Goal: Task Accomplishment & Management: Use online tool/utility

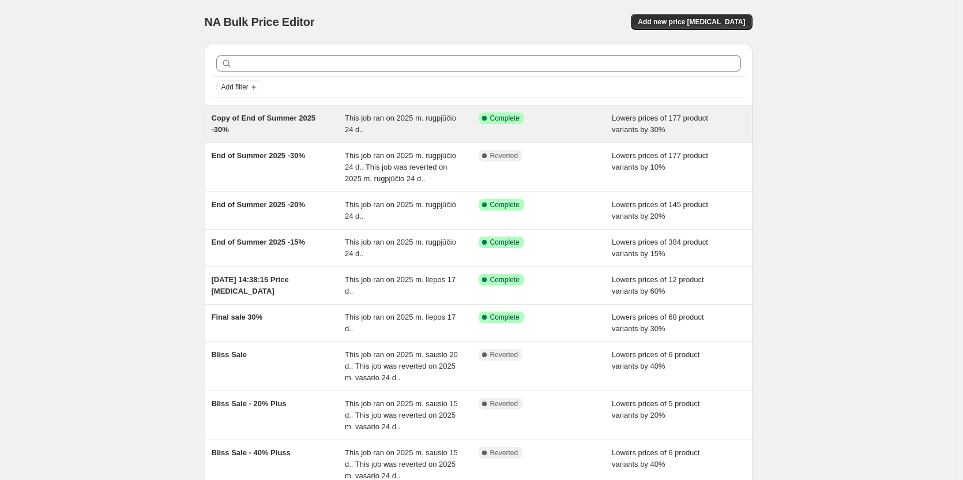
click at [253, 119] on span "Copy of End of Summer 2025 -30%" at bounding box center [264, 124] width 104 height 20
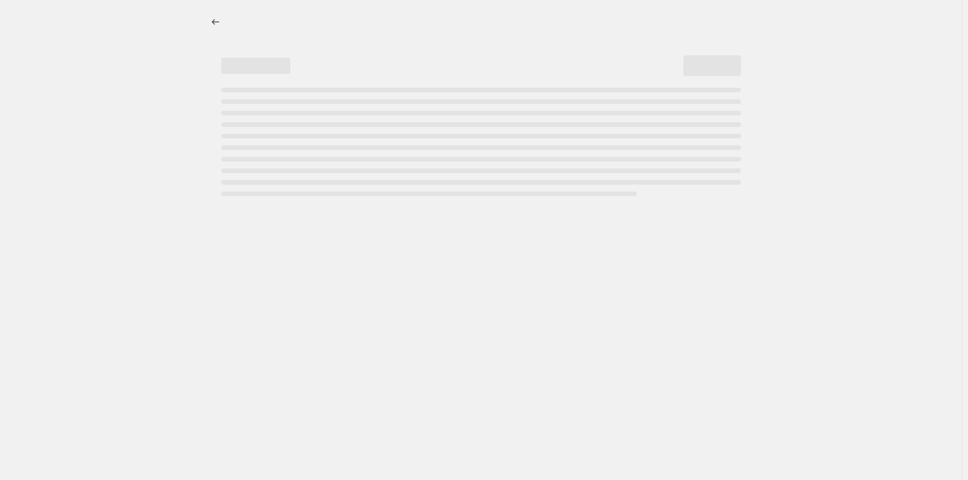
select select "percentage"
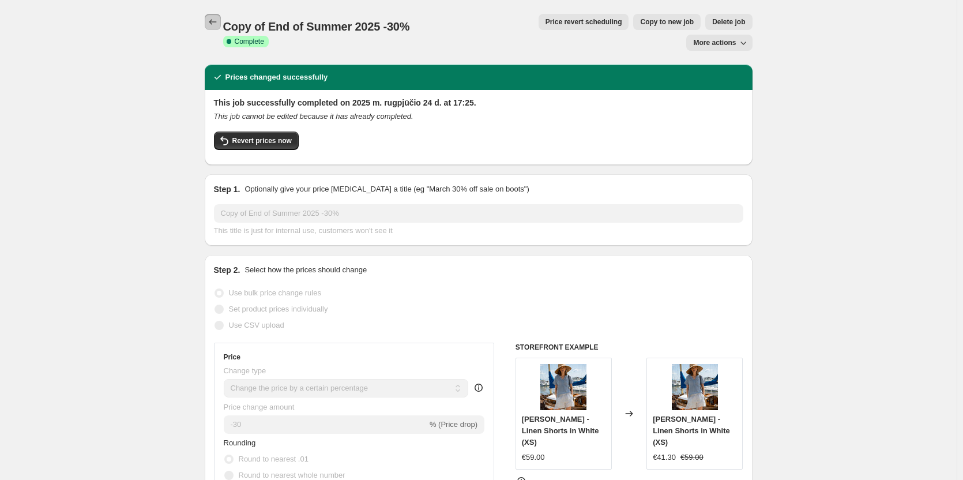
click at [220, 14] on button "Price change jobs" at bounding box center [213, 22] width 16 height 16
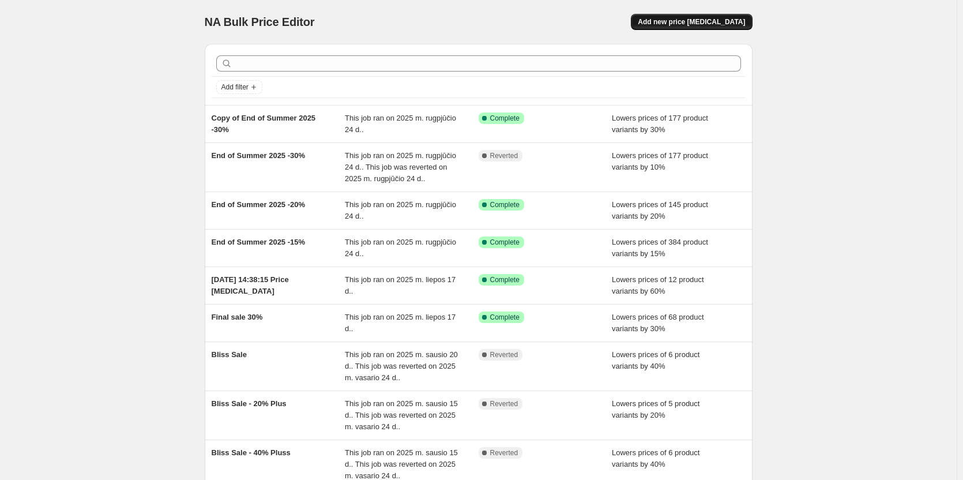
click at [715, 27] on button "Add new price change job" at bounding box center [691, 22] width 121 height 16
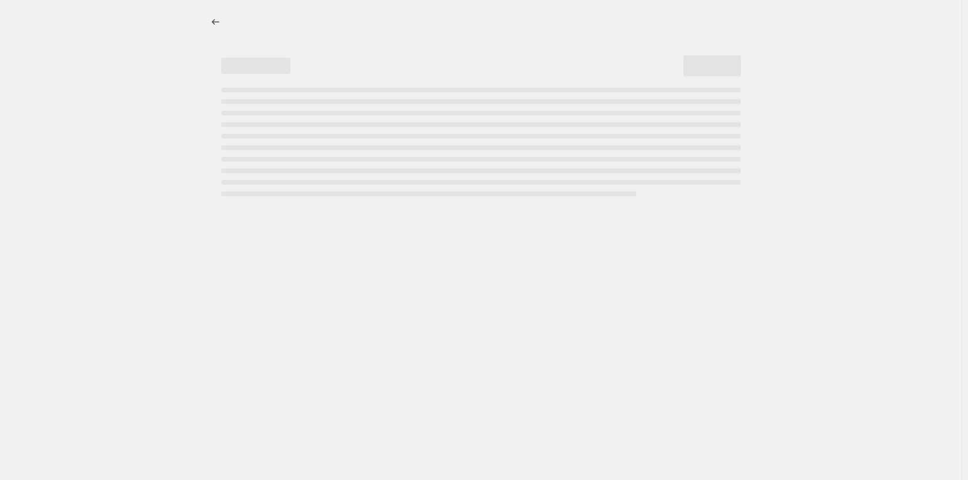
select select "percentage"
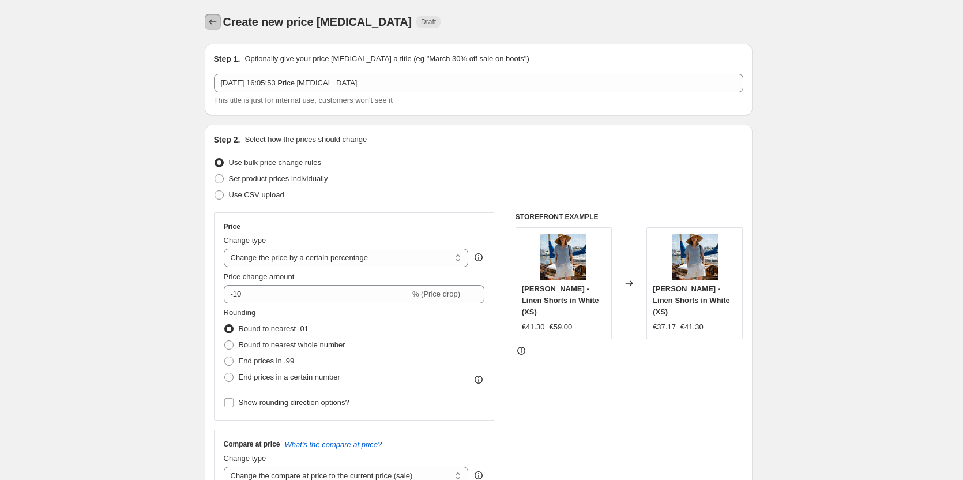
click at [214, 25] on icon "Price change jobs" at bounding box center [213, 22] width 12 height 12
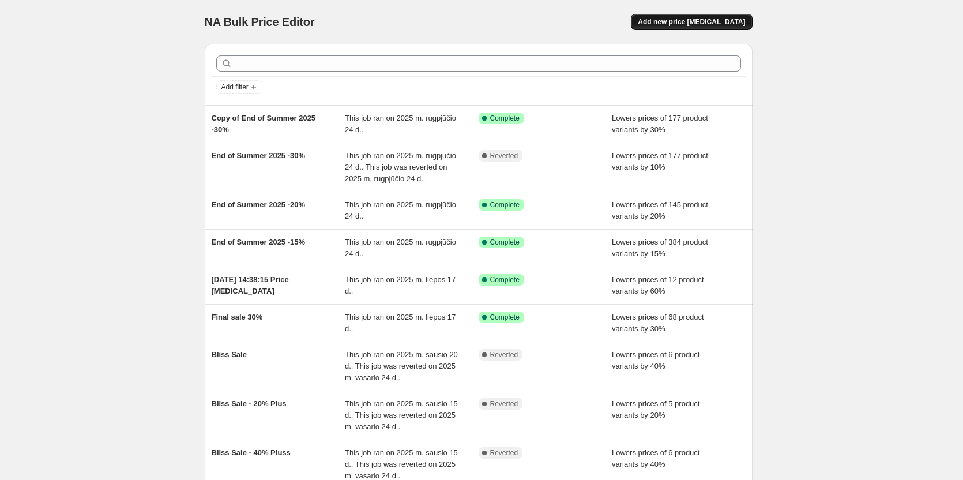
click at [704, 25] on span "Add new price change job" at bounding box center [690, 21] width 107 height 9
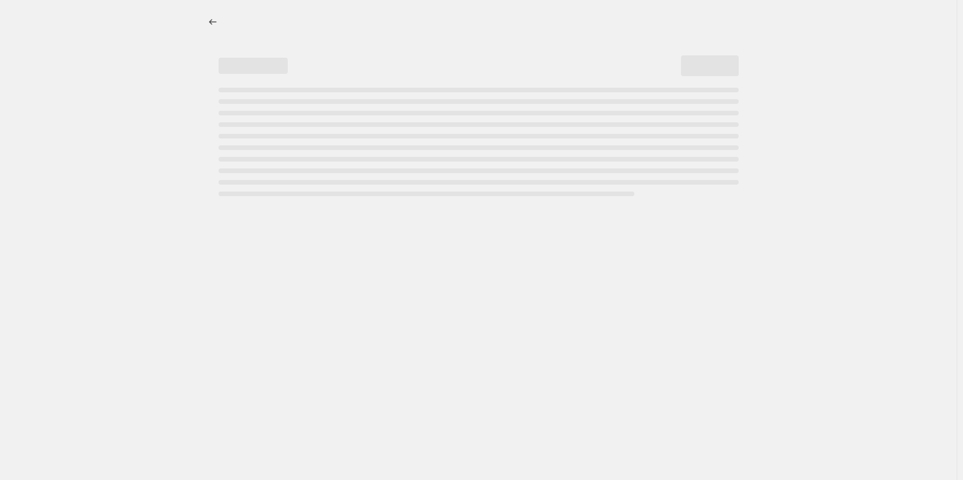
select select "percentage"
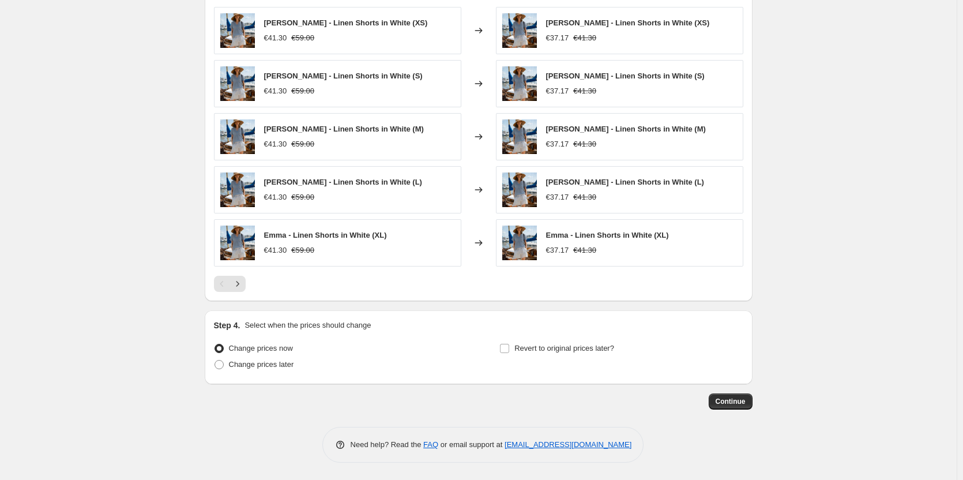
scroll to position [443, 0]
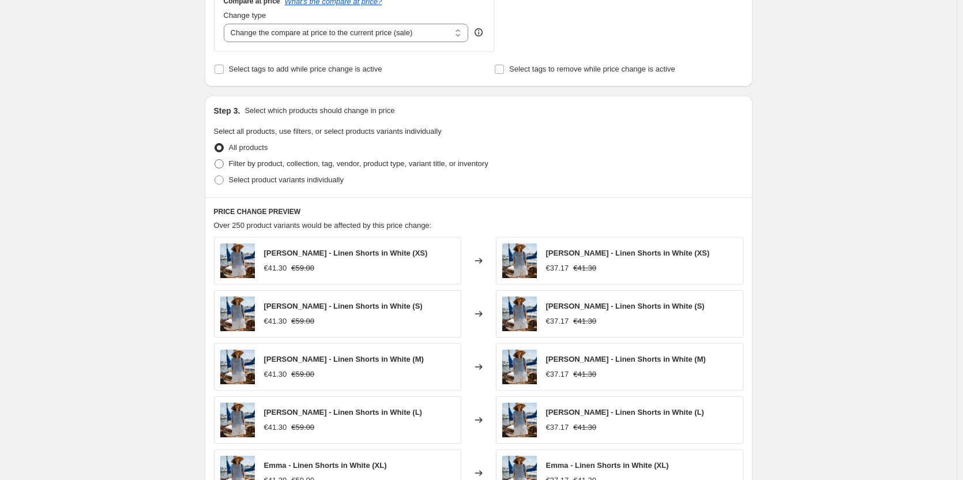
click at [304, 162] on span "Filter by product, collection, tag, vendor, product type, variant title, or inv…" at bounding box center [358, 163] width 259 height 9
click at [215, 160] on input "Filter by product, collection, tag, vendor, product type, variant title, or inv…" at bounding box center [214, 159] width 1 height 1
radio input "true"
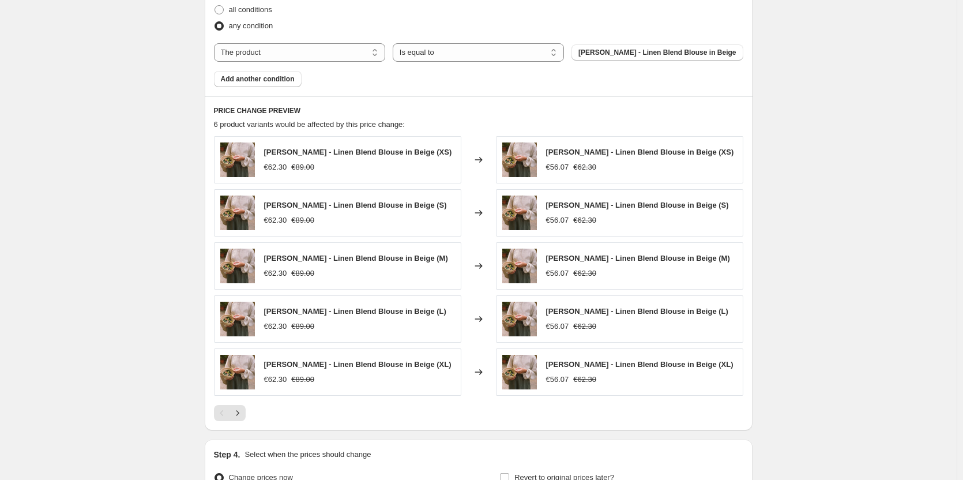
scroll to position [500, 0]
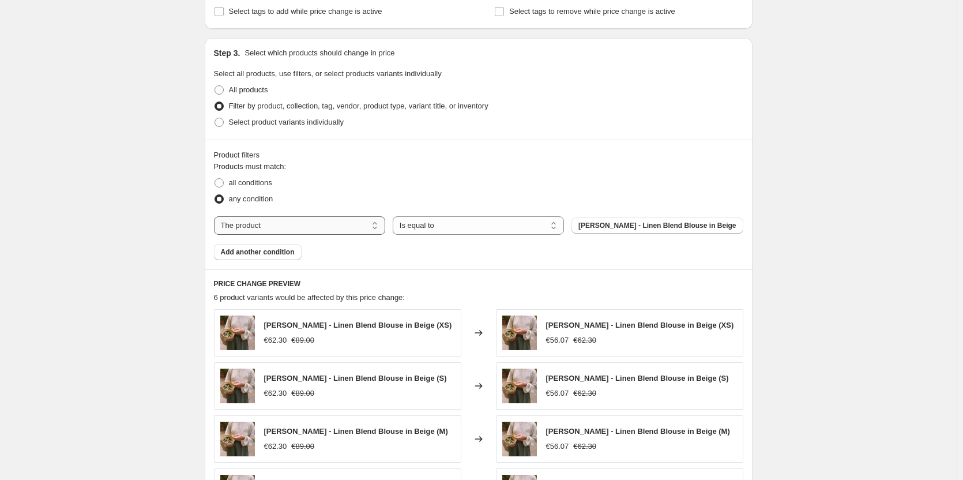
click at [356, 222] on select "The product The product's collection The product's tag The product's vendor The…" at bounding box center [299, 225] width 171 height 18
click at [628, 223] on span "Agnes - Linen Blend Blouse in Beige" at bounding box center [656, 225] width 157 height 9
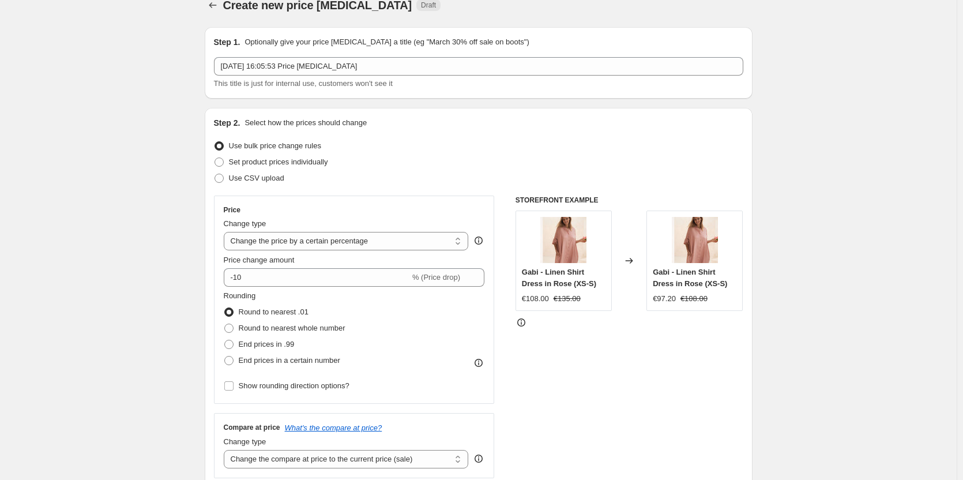
scroll to position [0, 0]
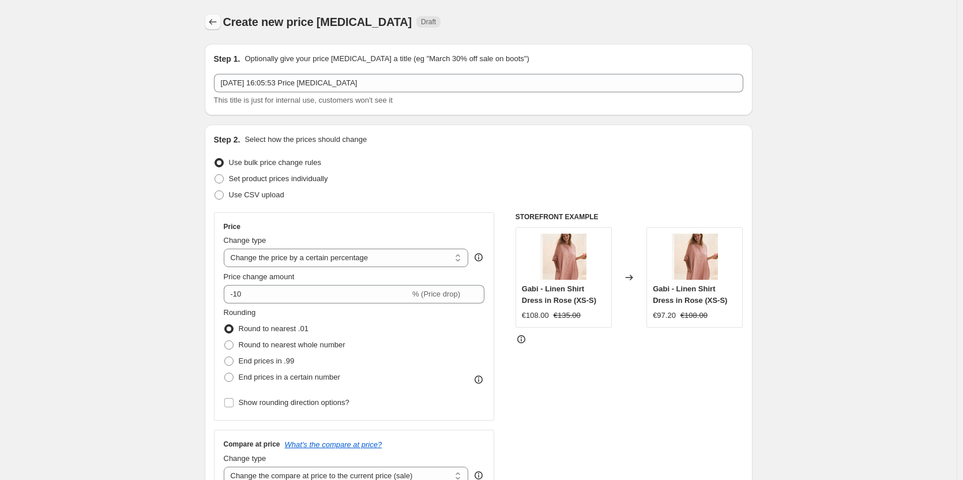
click at [210, 24] on icon "Price change jobs" at bounding box center [213, 22] width 12 height 12
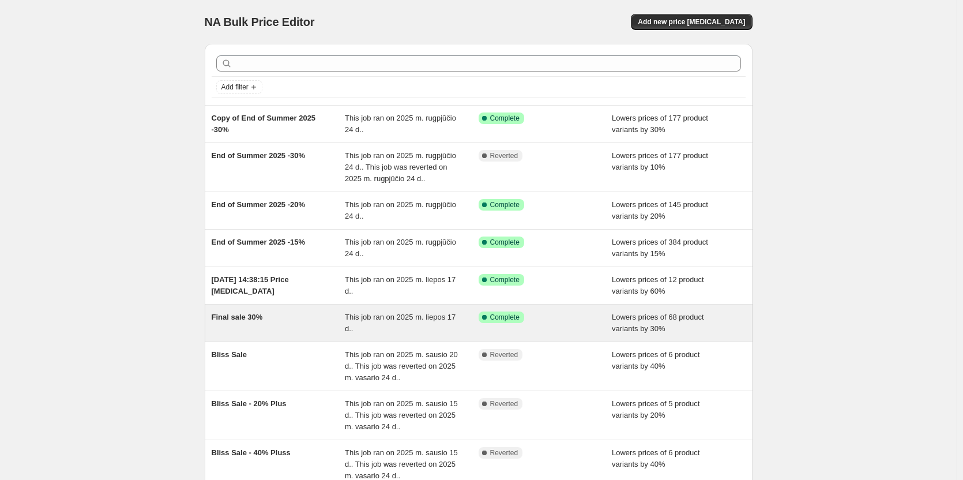
click at [250, 319] on span "Final sale 30%" at bounding box center [237, 316] width 51 height 9
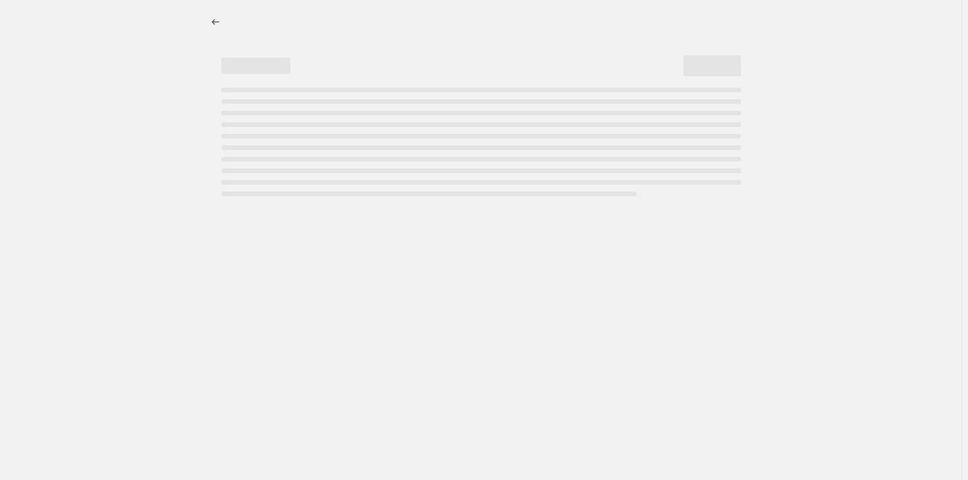
select select "percentage"
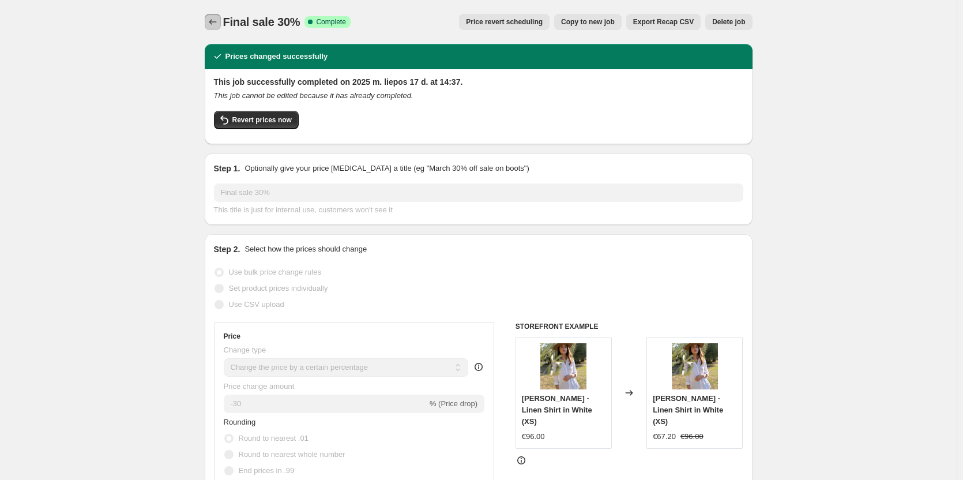
click at [217, 24] on icon "Price change jobs" at bounding box center [213, 22] width 12 height 12
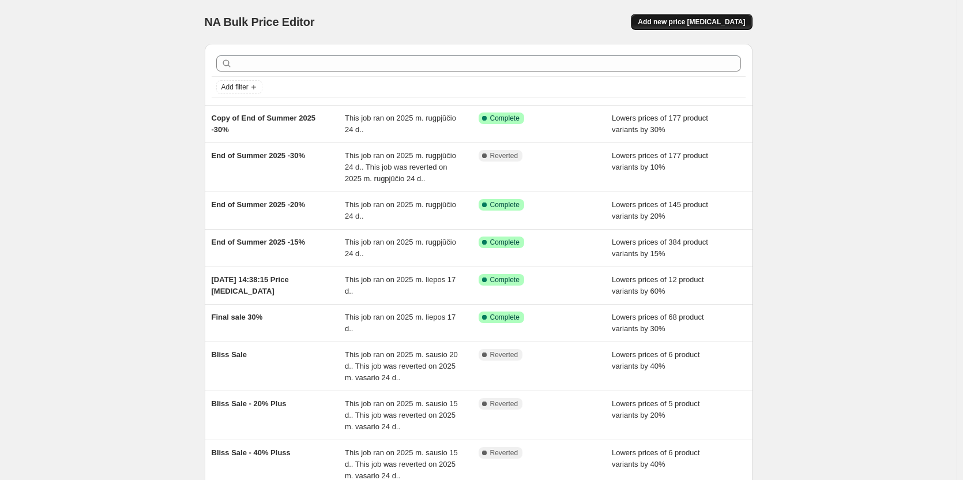
click at [701, 21] on span "Add new price change job" at bounding box center [690, 21] width 107 height 9
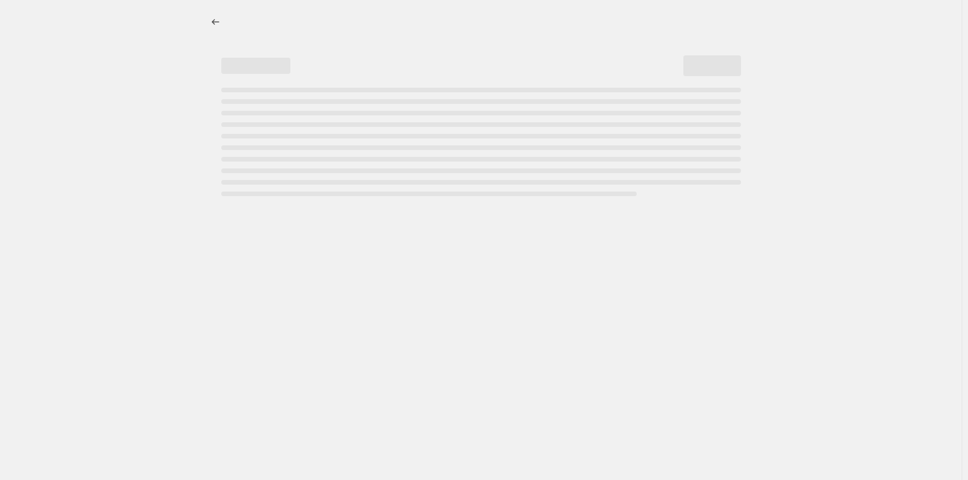
select select "percentage"
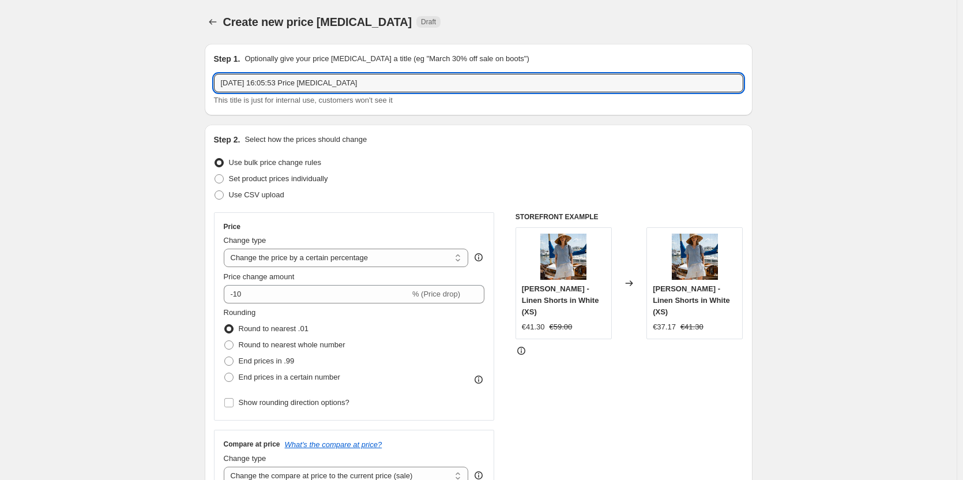
drag, startPoint x: 390, startPoint y: 81, endPoint x: 200, endPoint y: 78, distance: 189.7
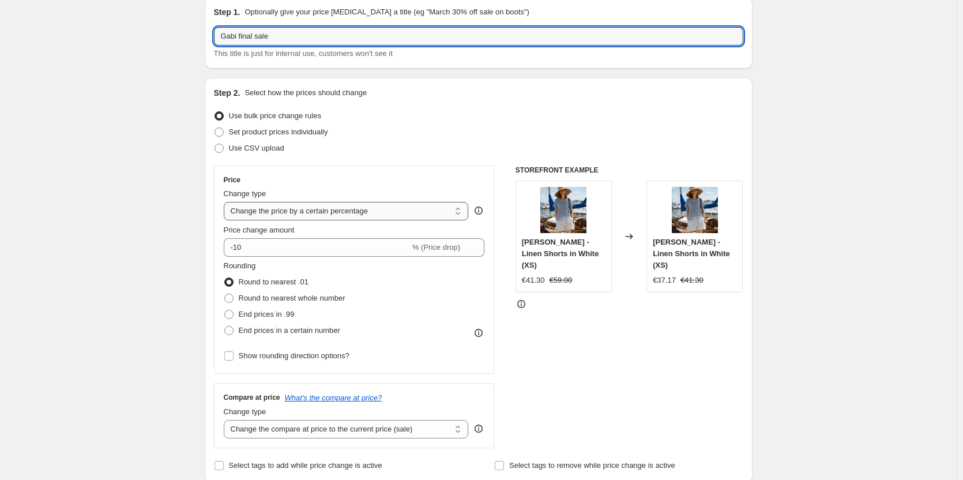
scroll to position [115, 0]
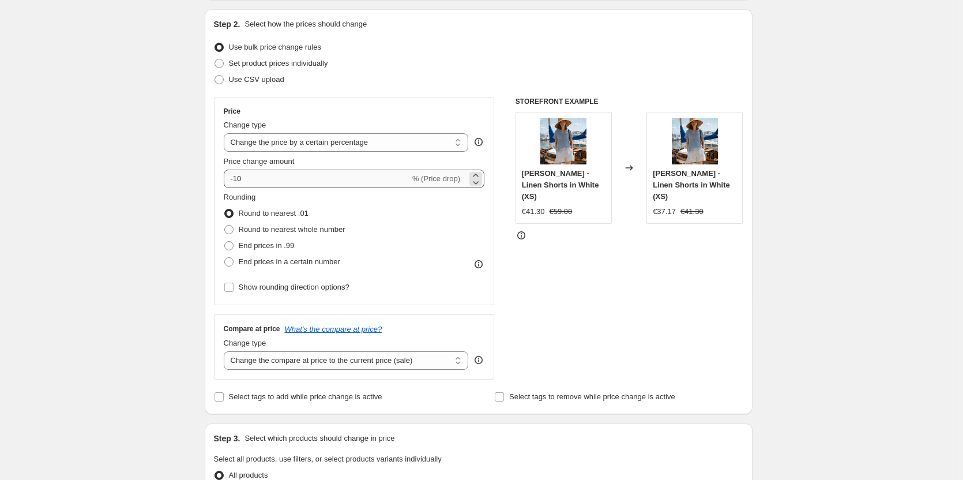
type input "Gabi final sale"
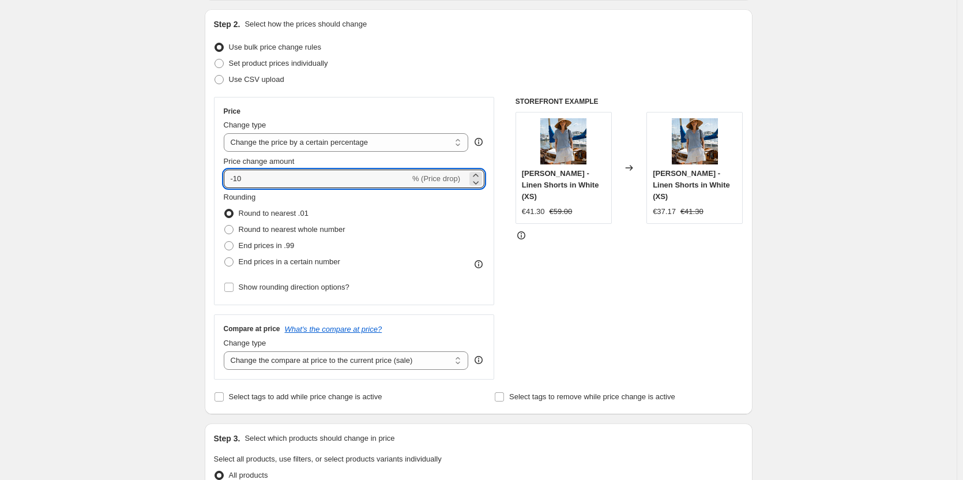
drag, startPoint x: 271, startPoint y: 176, endPoint x: 224, endPoint y: 176, distance: 47.8
click at [224, 176] on div "Price Change type Change the price to a certain amount Change the price by a ce…" at bounding box center [354, 201] width 281 height 208
type input "40"
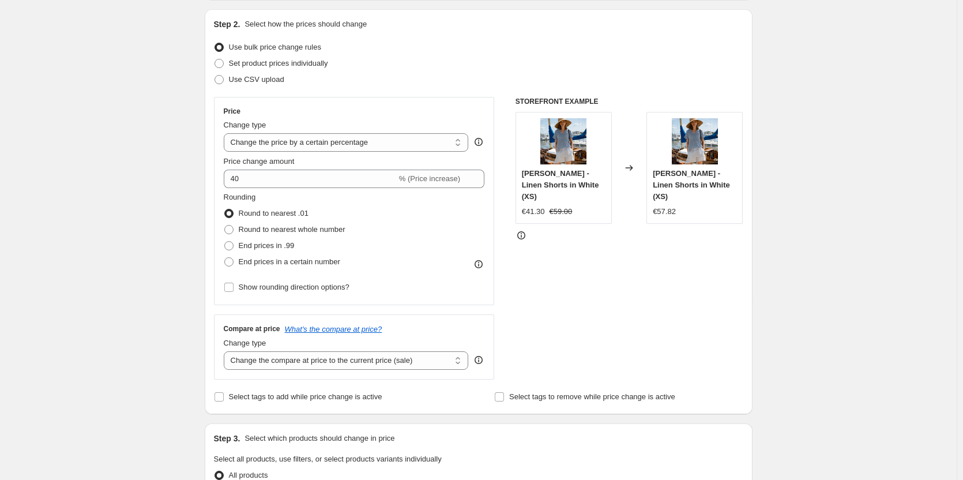
click at [697, 292] on div "STOREFRONT EXAMPLE Emma - Linen Shorts in White (XS) €41.30 €59.00 Changed to E…" at bounding box center [629, 238] width 228 height 282
click at [310, 231] on span "Round to nearest whole number" at bounding box center [292, 229] width 107 height 9
click at [225, 225] on input "Round to nearest whole number" at bounding box center [224, 225] width 1 height 1
radio input "true"
click at [263, 212] on span "Round to nearest .01" at bounding box center [274, 213] width 70 height 9
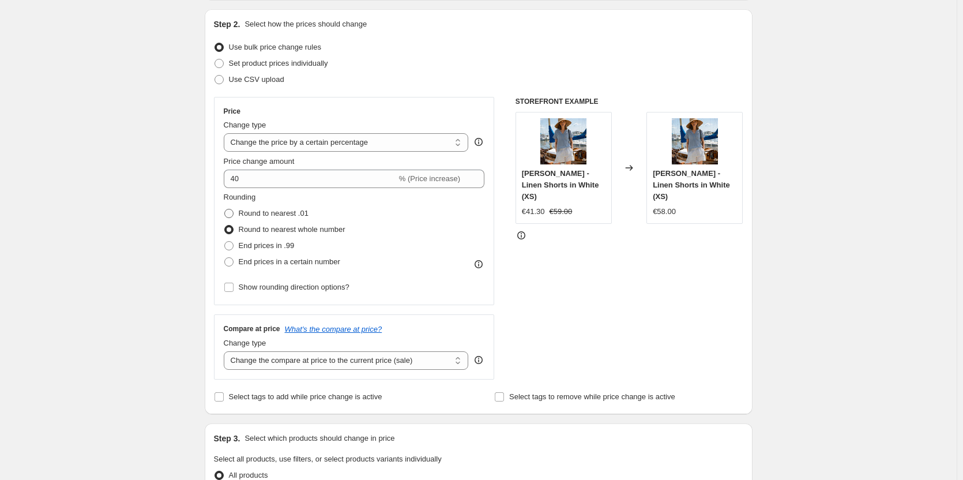
click at [225, 209] on input "Round to nearest .01" at bounding box center [224, 209] width 1 height 1
radio input "true"
click at [262, 232] on span "Round to nearest whole number" at bounding box center [292, 229] width 107 height 9
click at [225, 225] on input "Round to nearest whole number" at bounding box center [224, 225] width 1 height 1
radio input "true"
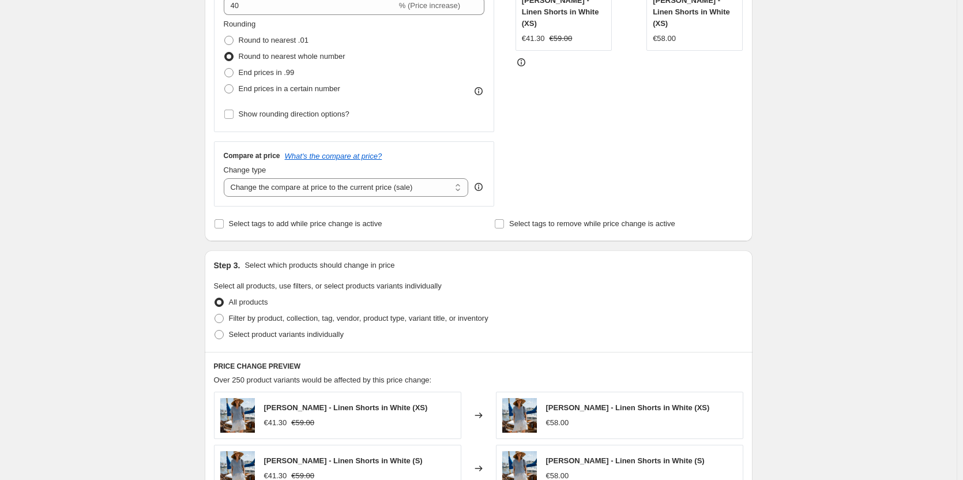
scroll to position [461, 0]
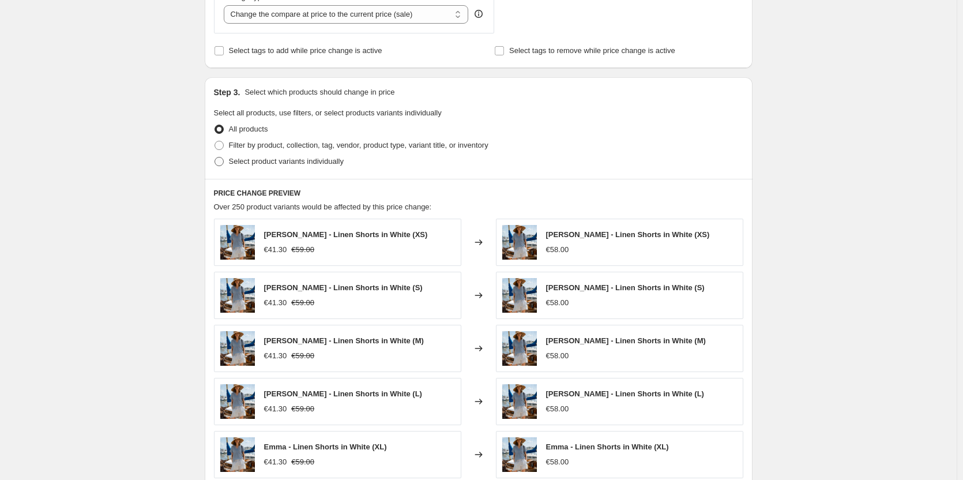
click at [271, 165] on span "Select product variants individually" at bounding box center [286, 161] width 115 height 9
click at [215, 157] on input "Select product variants individually" at bounding box center [214, 157] width 1 height 1
radio input "true"
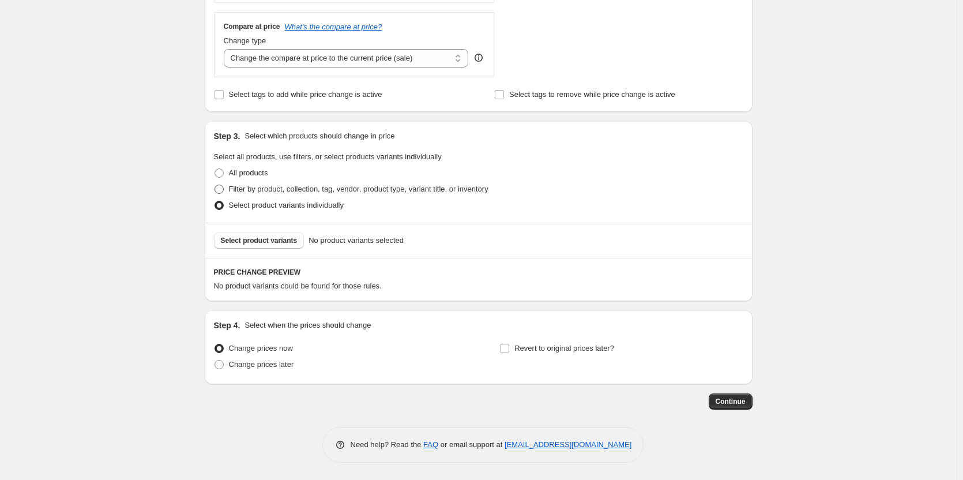
scroll to position [418, 0]
click at [251, 189] on span "Filter by product, collection, tag, vendor, product type, variant title, or inv…" at bounding box center [358, 188] width 259 height 9
click at [215, 185] on input "Filter by product, collection, tag, vendor, product type, variant title, or inv…" at bounding box center [214, 184] width 1 height 1
radio input "true"
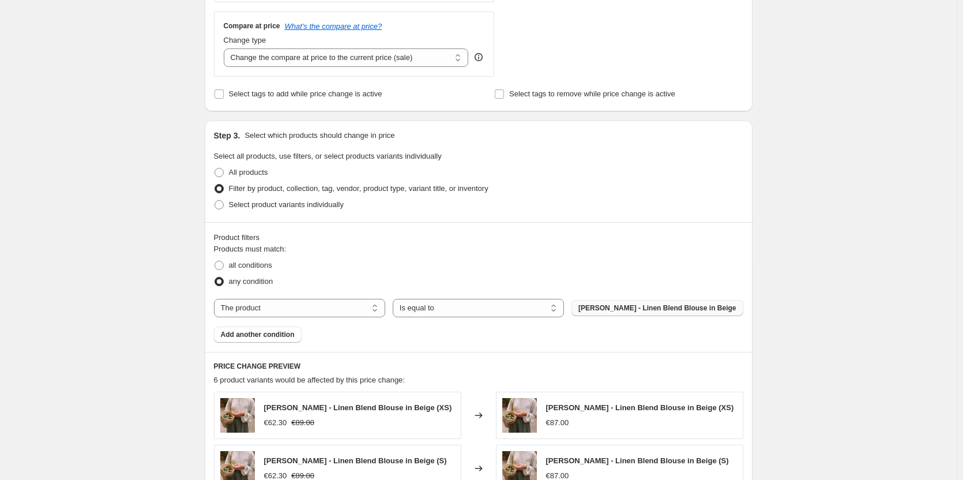
click at [642, 308] on span "Agnes - Linen Blend Blouse in Beige" at bounding box center [656, 307] width 157 height 9
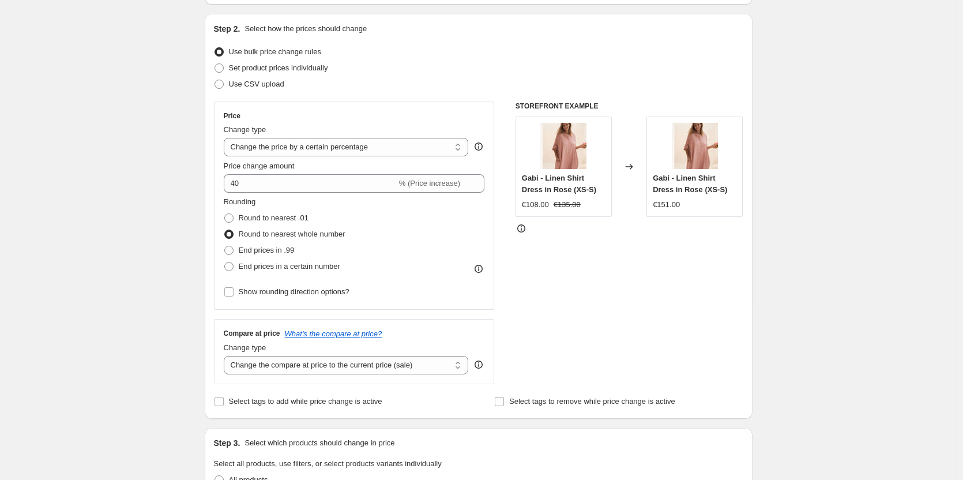
scroll to position [115, 0]
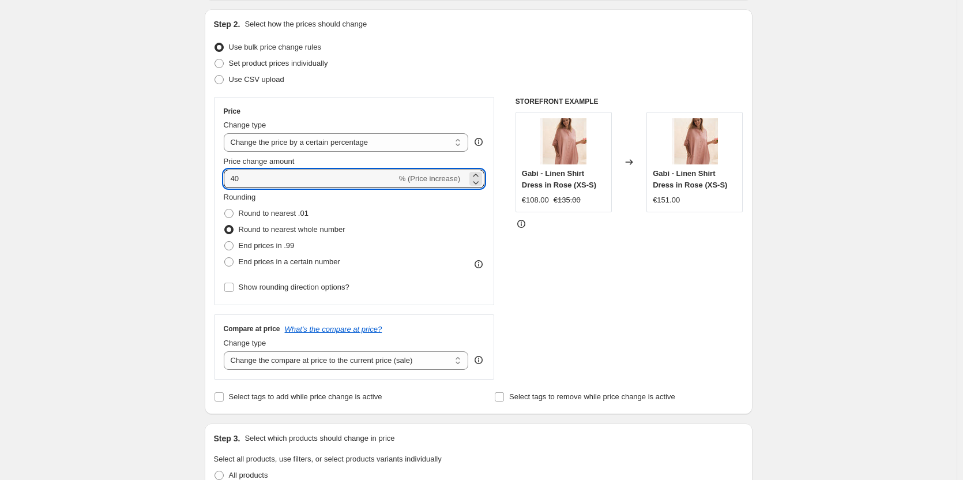
drag, startPoint x: 284, startPoint y: 180, endPoint x: 198, endPoint y: 180, distance: 85.9
click at [198, 180] on div "Step 1. Optionally give your price change job a title (eg "March 30% off sale o…" at bounding box center [473, 454] width 557 height 1071
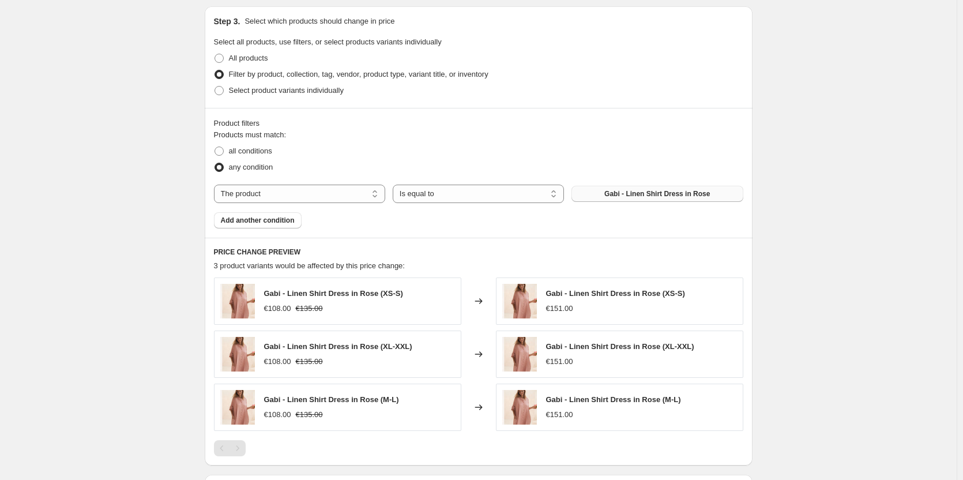
scroll to position [519, 0]
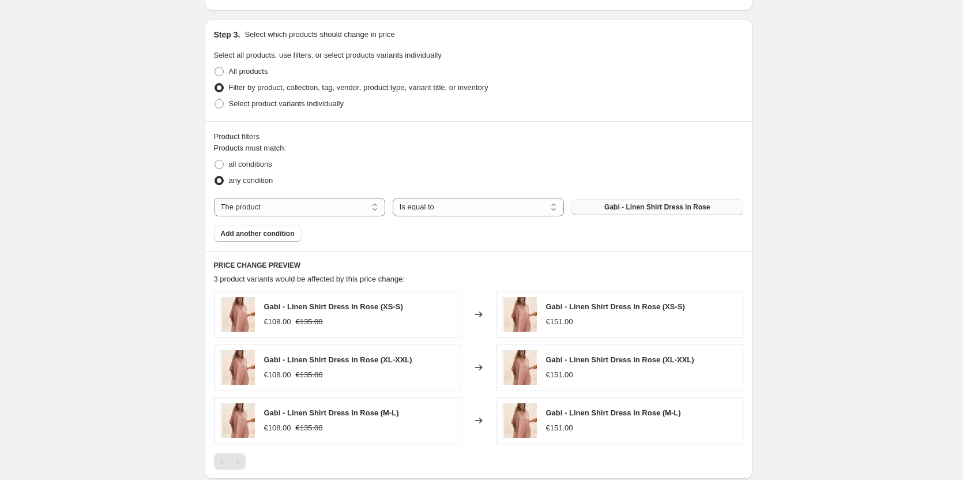
type input "-40"
click at [859, 259] on div "Create new price change job. This page is ready Create new price change job Dra…" at bounding box center [478, 69] width 956 height 1176
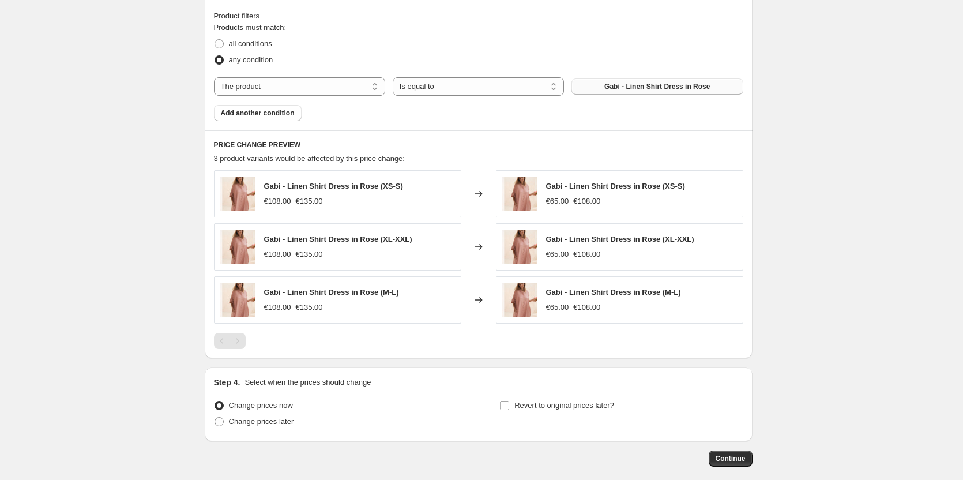
scroll to position [697, 0]
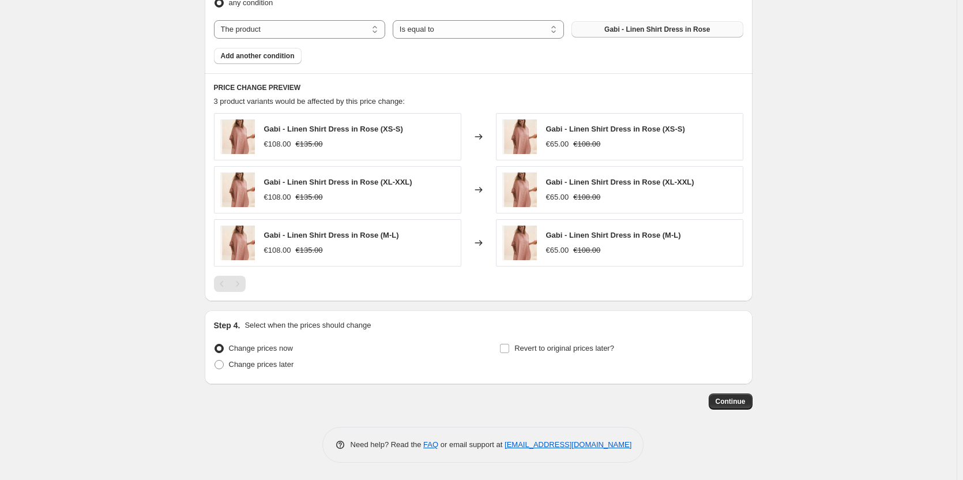
click at [750, 401] on button "Continue" at bounding box center [730, 401] width 44 height 16
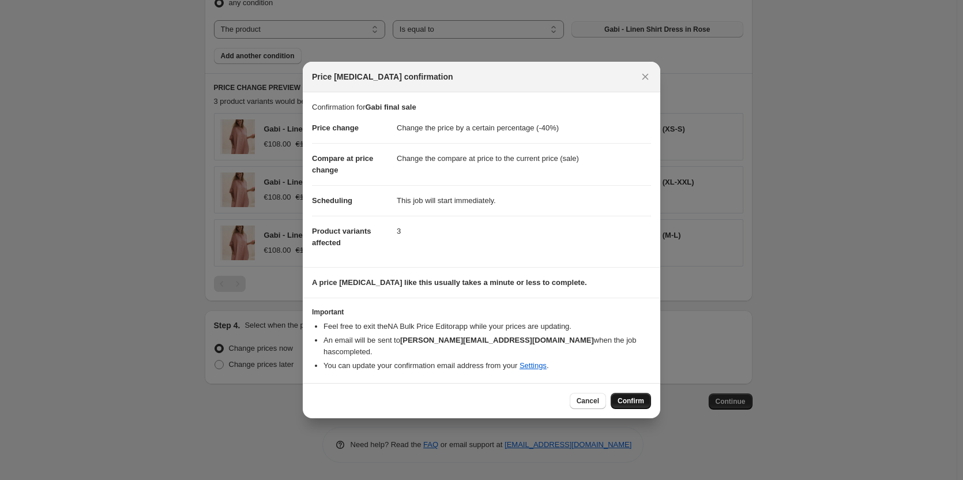
click at [632, 393] on button "Confirm" at bounding box center [630, 401] width 40 height 16
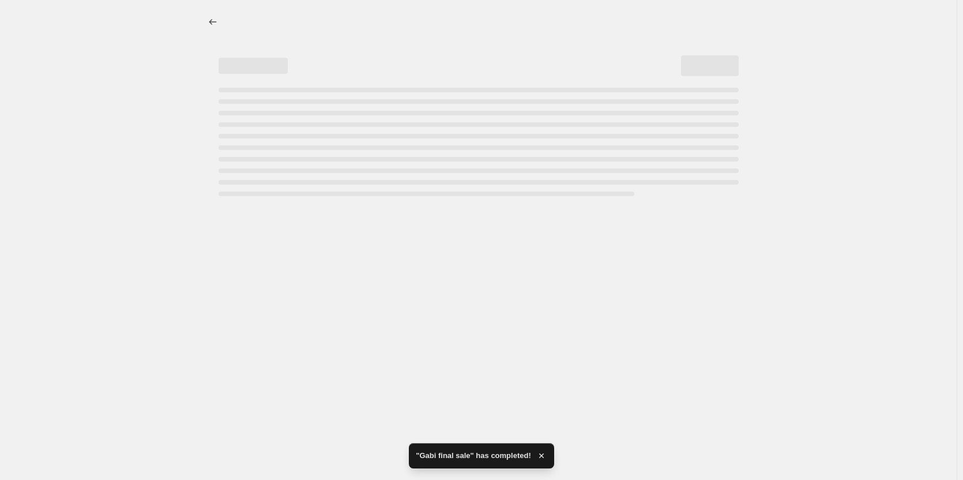
select select "percentage"
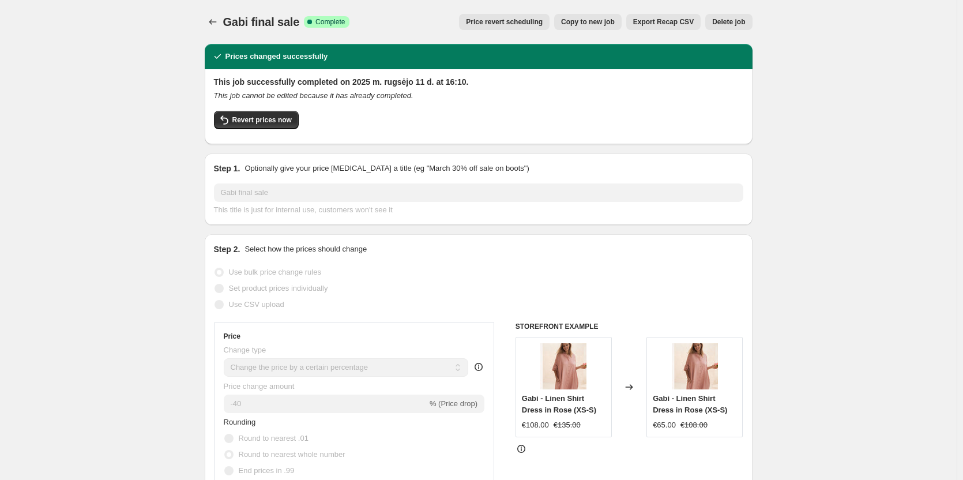
click at [722, 21] on span "Delete job" at bounding box center [728, 21] width 33 height 9
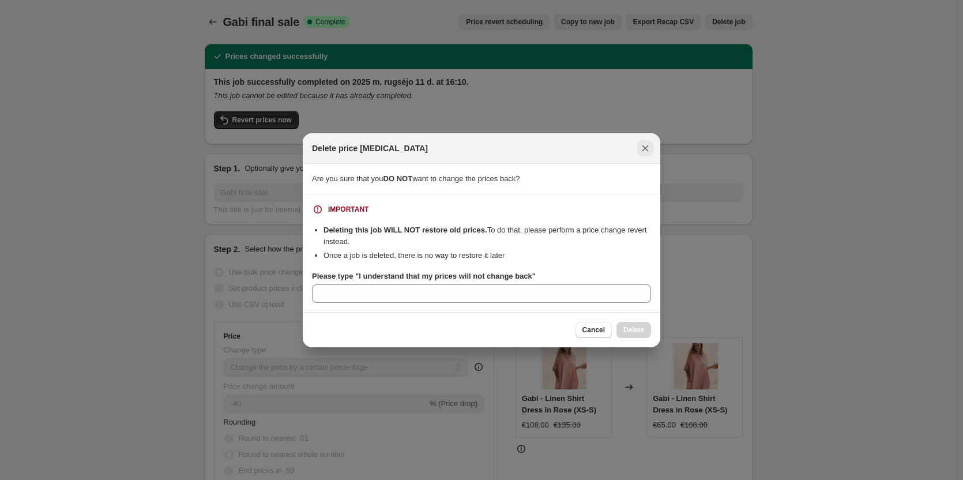
click at [647, 147] on icon "Close" at bounding box center [645, 148] width 12 height 12
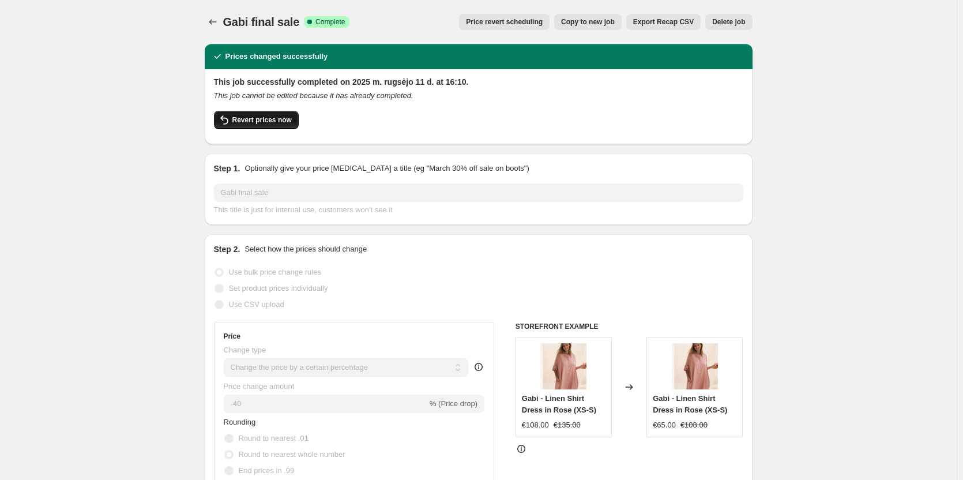
click at [251, 123] on span "Revert prices now" at bounding box center [261, 119] width 59 height 9
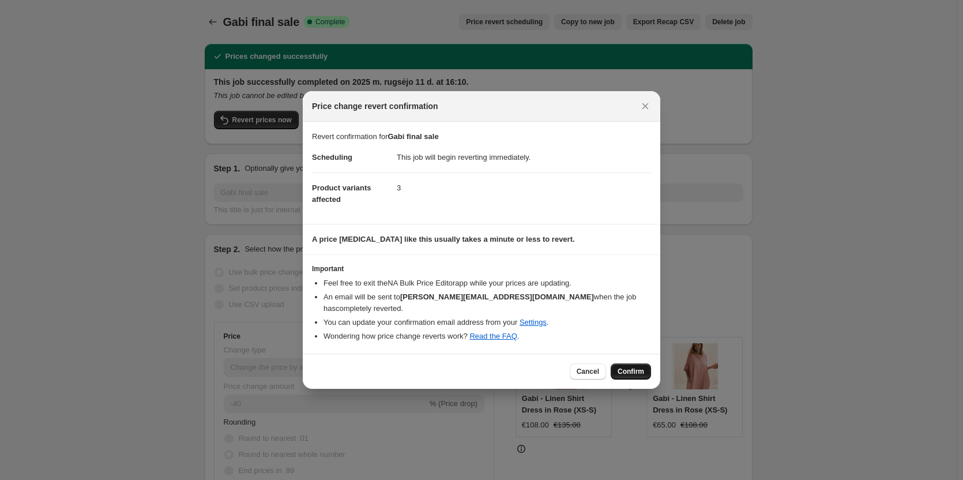
click at [622, 367] on span "Confirm" at bounding box center [630, 371] width 27 height 9
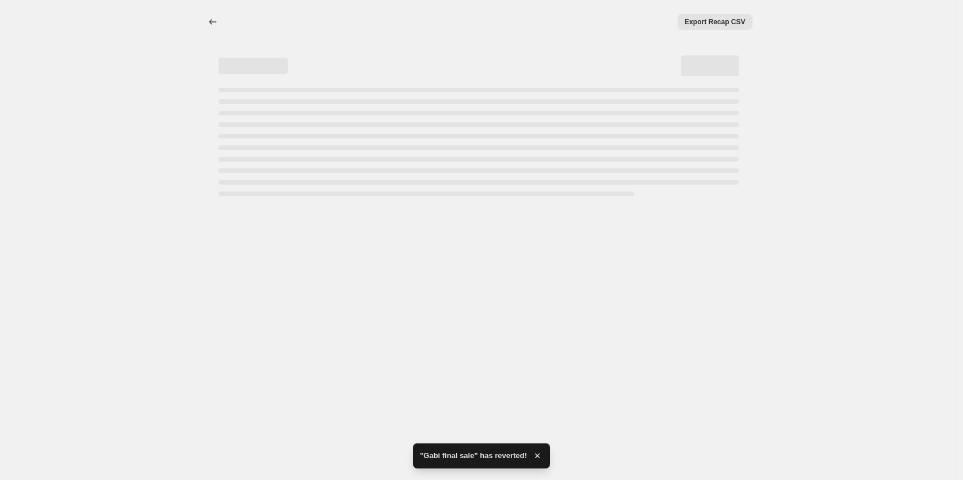
select select "percentage"
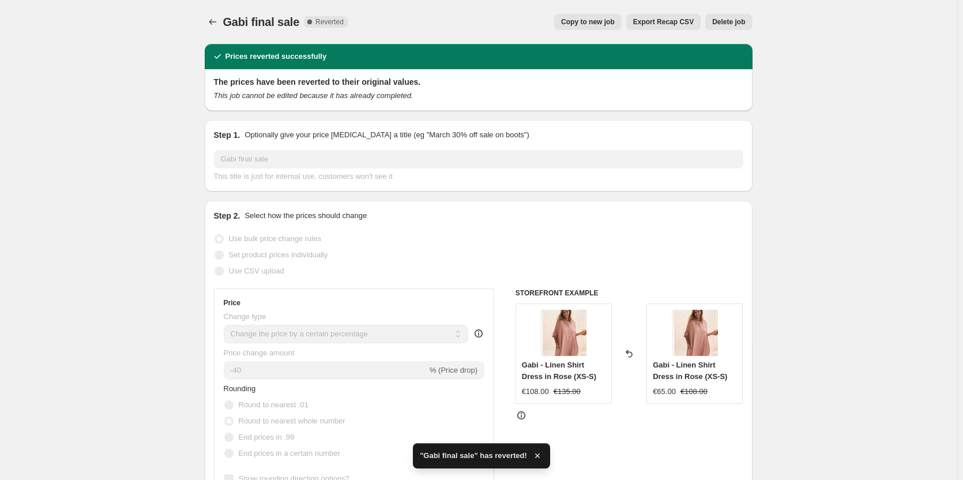
click at [594, 22] on span "Copy to new job" at bounding box center [588, 21] width 54 height 9
select select "percentage"
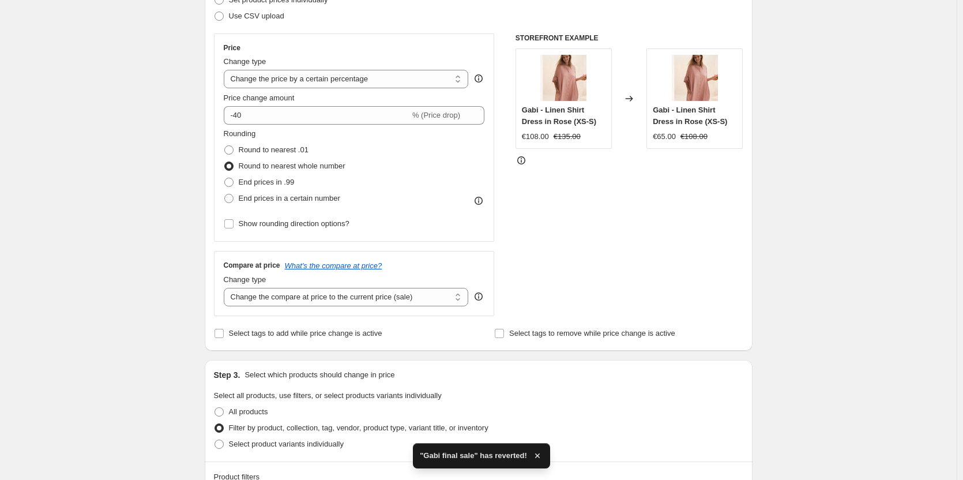
scroll to position [58, 0]
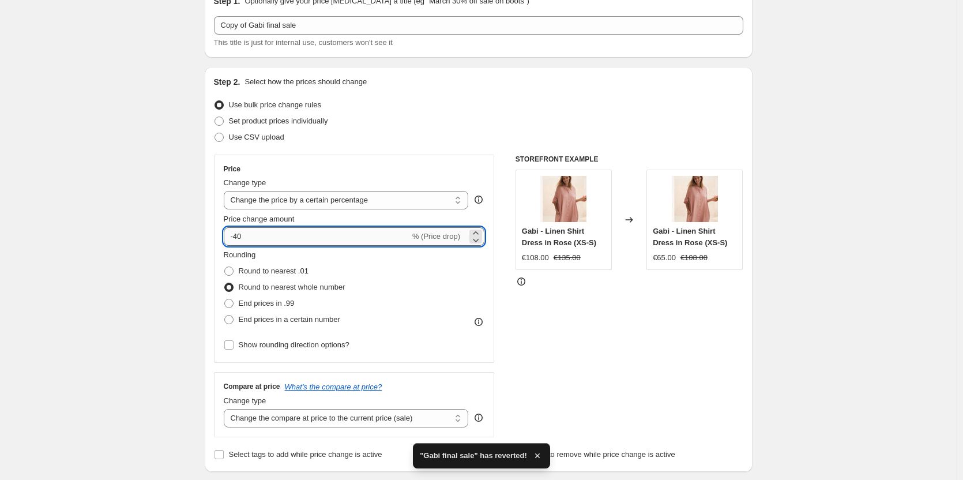
click at [235, 236] on input "-40" at bounding box center [317, 236] width 186 height 18
click at [251, 232] on input "-40" at bounding box center [317, 236] width 186 height 18
type input "-4"
type input "-20"
click at [625, 362] on div "STOREFRONT EXAMPLE Gabi - Linen Shirt Dress in Rose (XS-S) €108.00 €135.00 Chan…" at bounding box center [629, 295] width 228 height 282
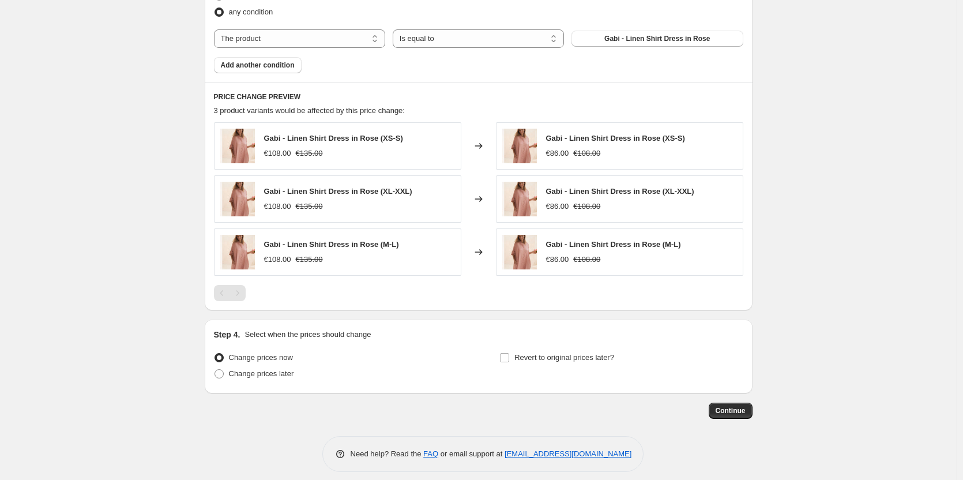
scroll to position [697, 0]
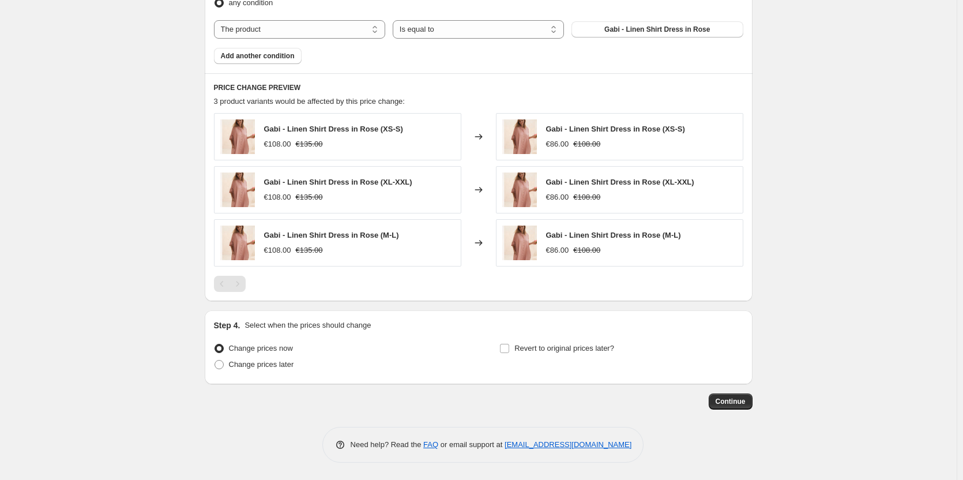
click at [738, 402] on span "Continue" at bounding box center [730, 401] width 30 height 9
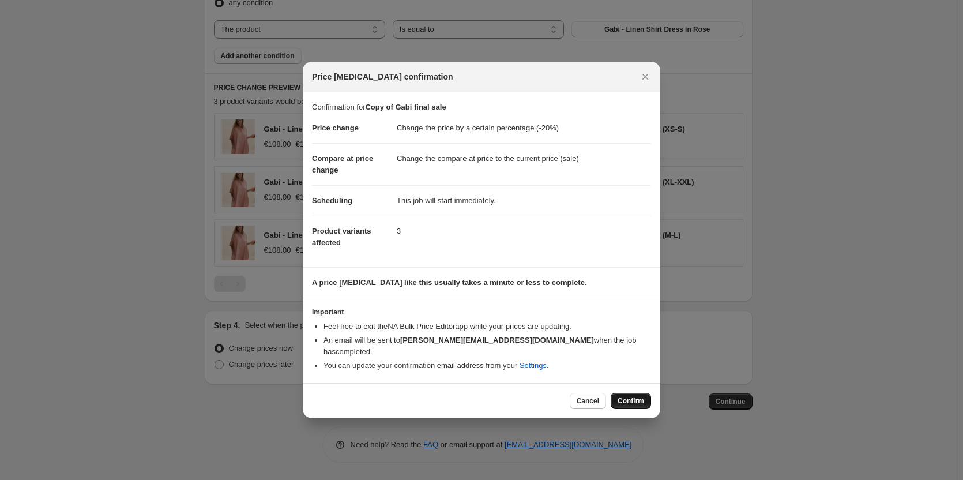
click at [624, 396] on span "Confirm" at bounding box center [630, 400] width 27 height 9
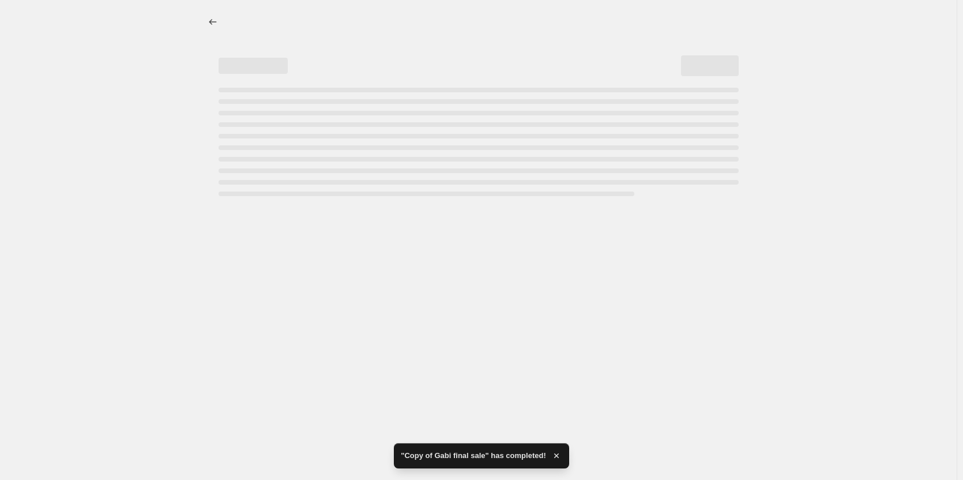
select select "percentage"
